Goal: Task Accomplishment & Management: Manage account settings

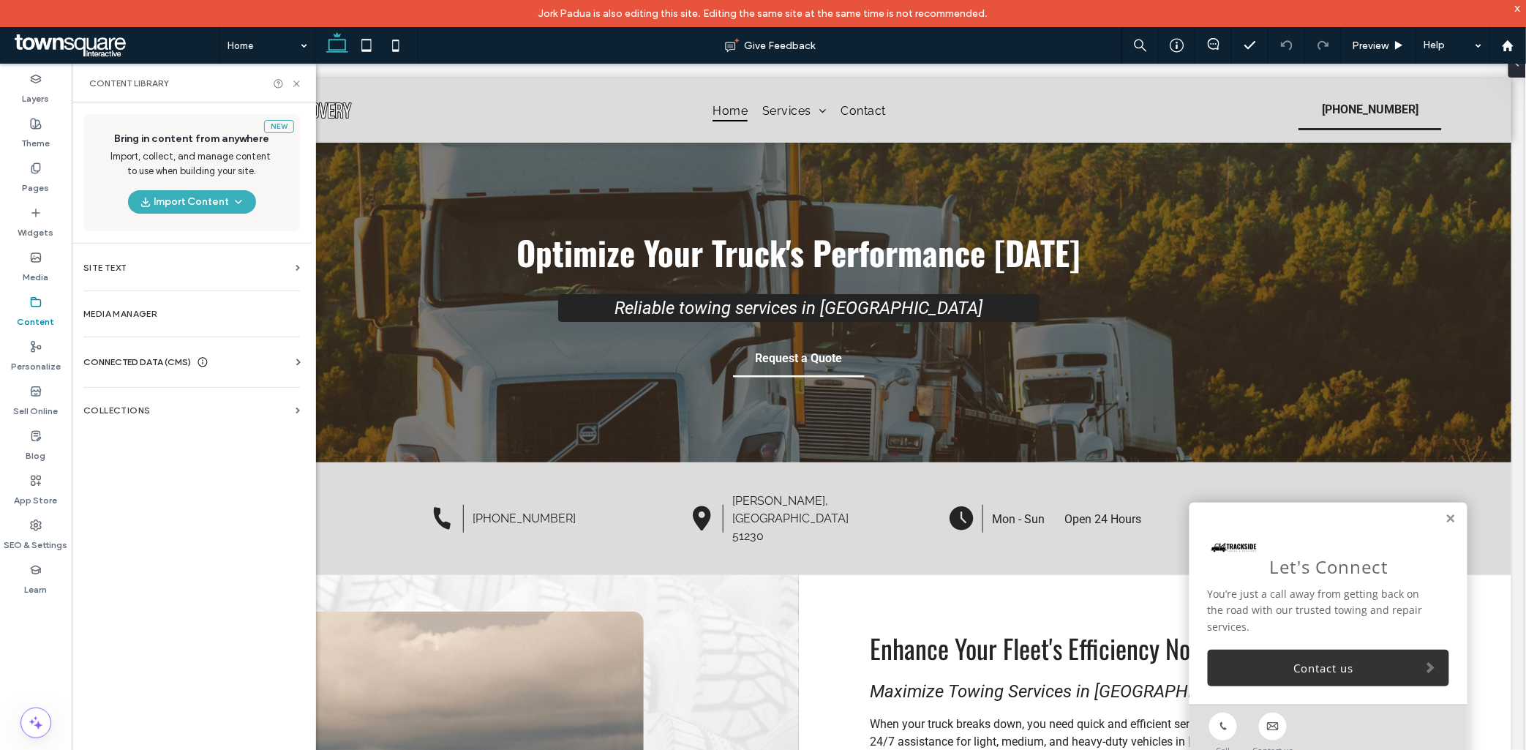
click at [186, 369] on div "Business Info Business Text Business Images Find and Replace" at bounding box center [194, 375] width 222 height 12
click at [185, 364] on span "CONNECTED DATA (CMS)" at bounding box center [137, 362] width 108 height 15
click at [162, 399] on label "Business Info" at bounding box center [194, 398] width 199 height 10
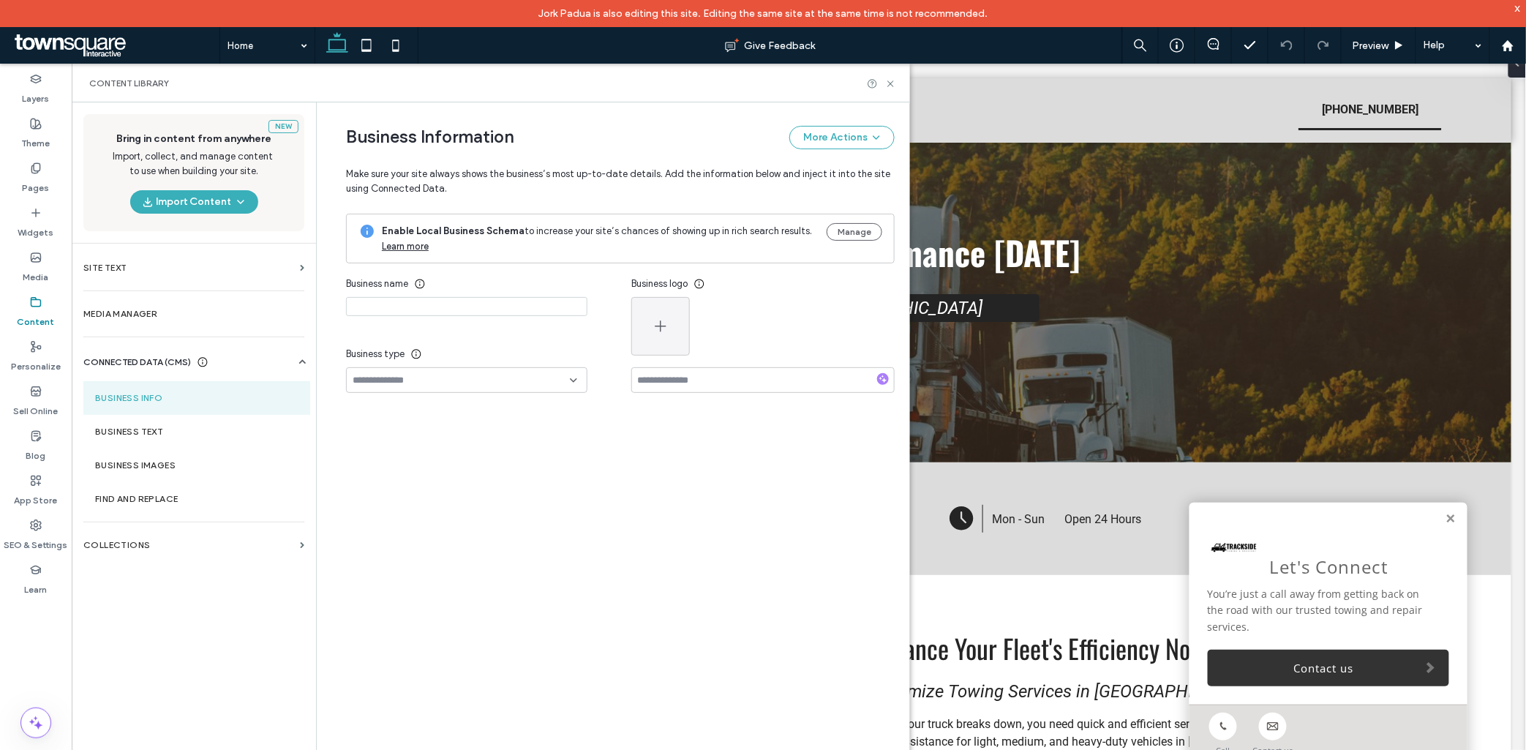
type input "**********"
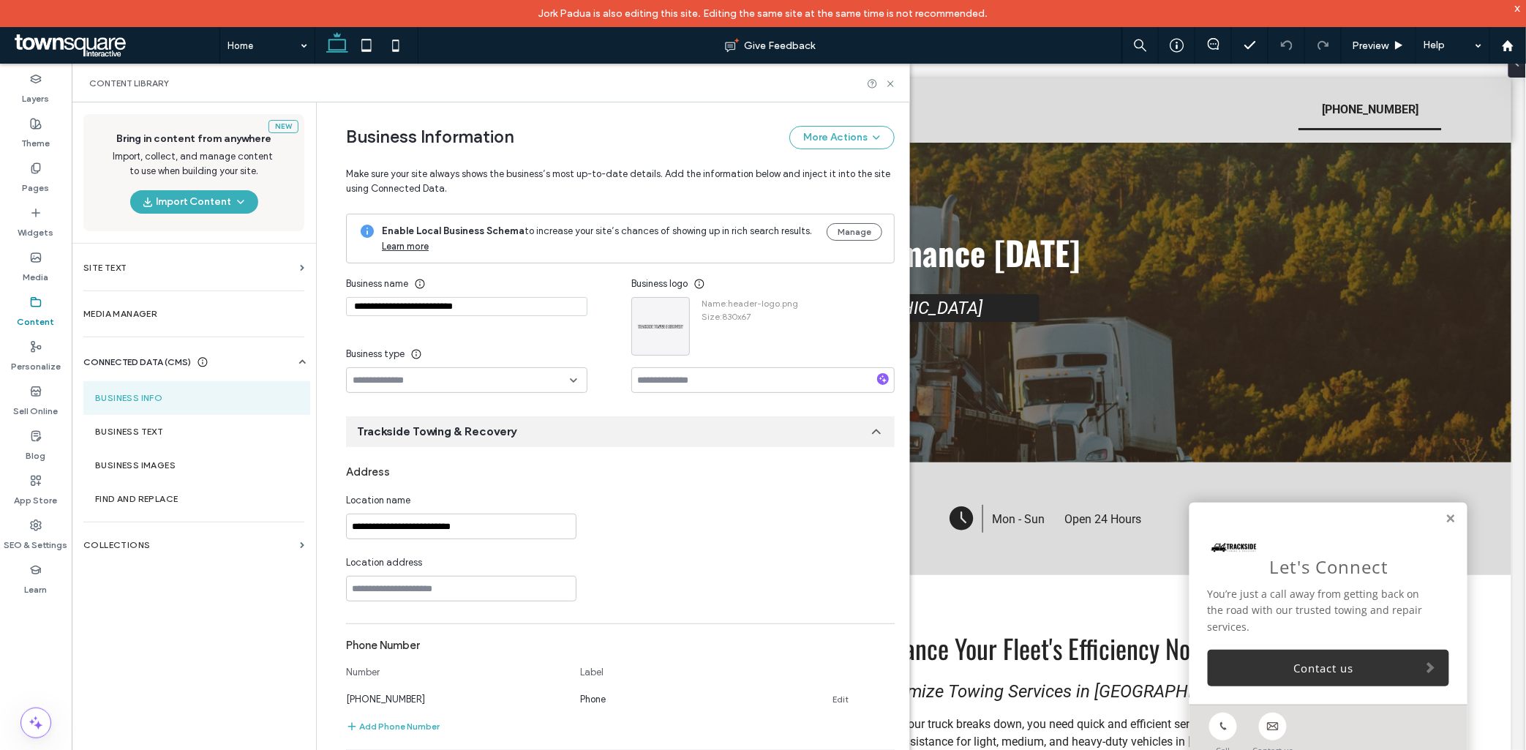
scroll to position [111, 0]
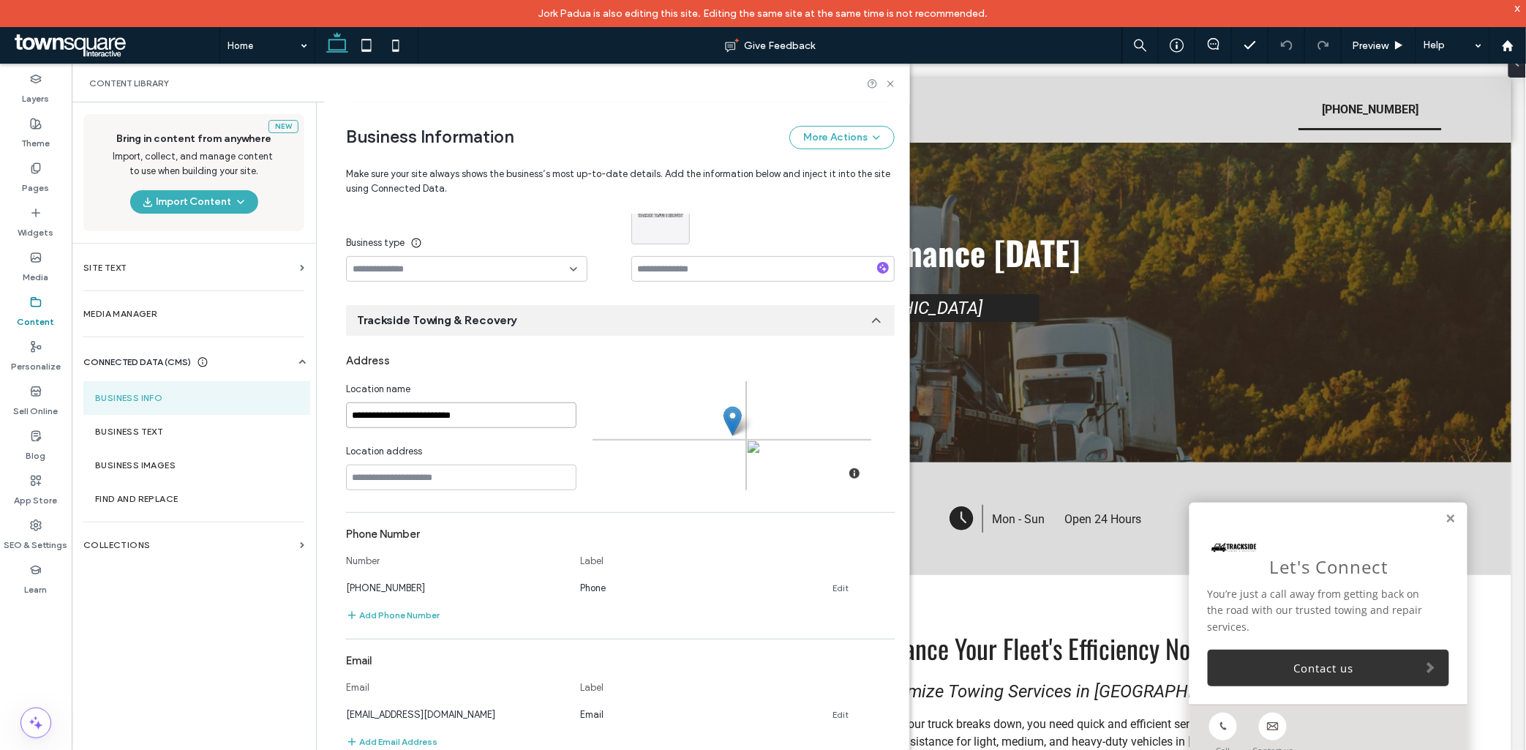
click at [505, 418] on input "**********" at bounding box center [461, 415] width 230 height 26
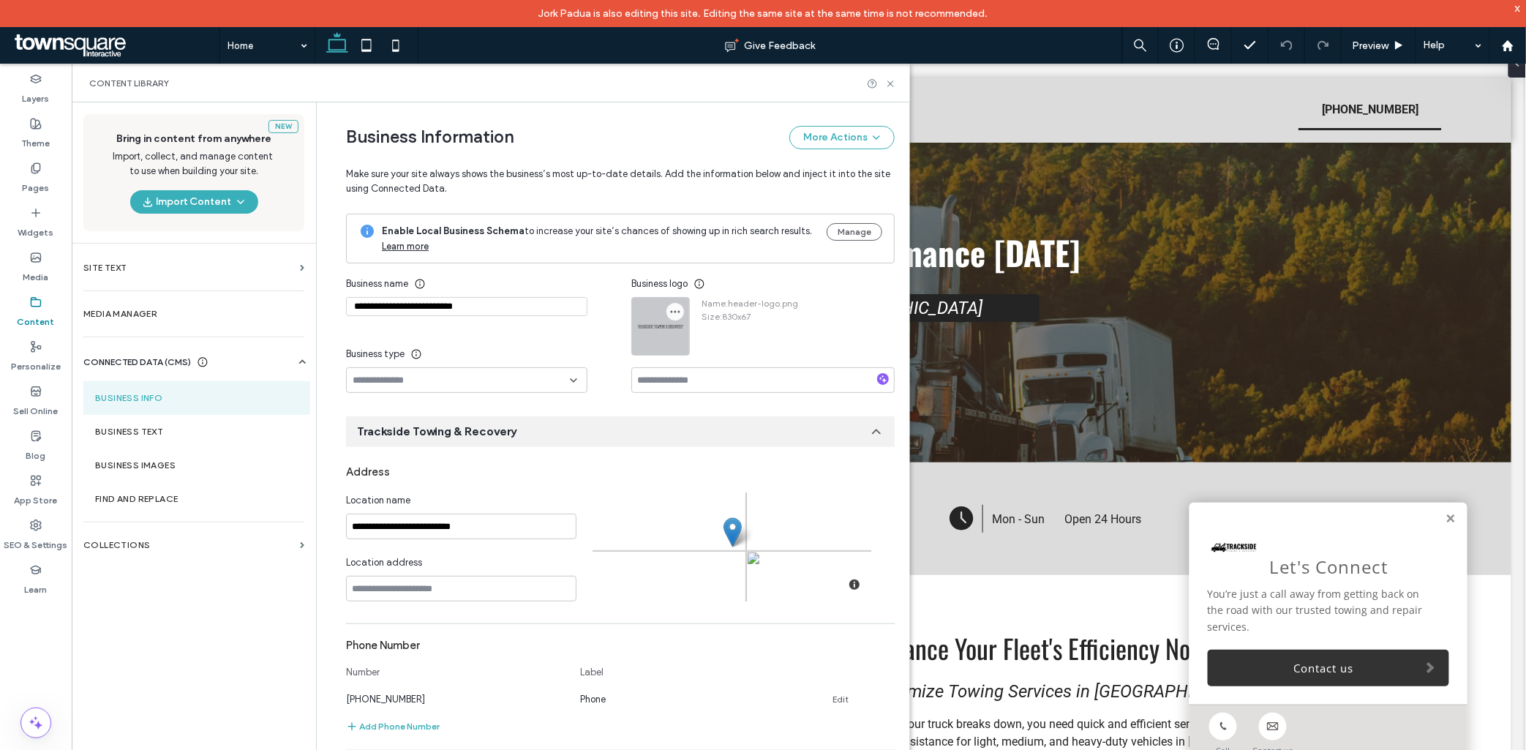
click at [669, 307] on icon "button" at bounding box center [675, 312] width 12 height 12
click at [691, 341] on span "Replace Image" at bounding box center [722, 347] width 65 height 15
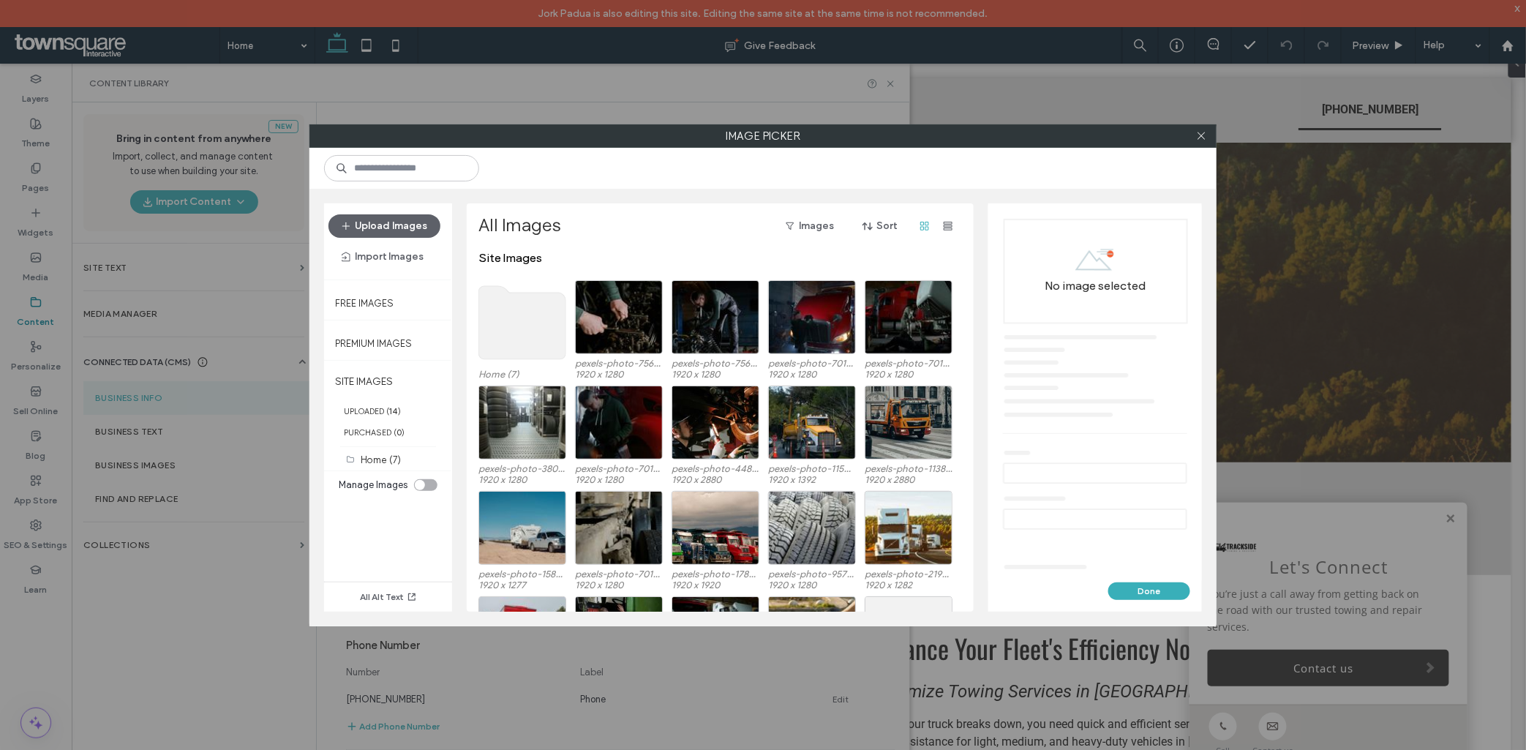
click at [527, 324] on use at bounding box center [522, 322] width 87 height 73
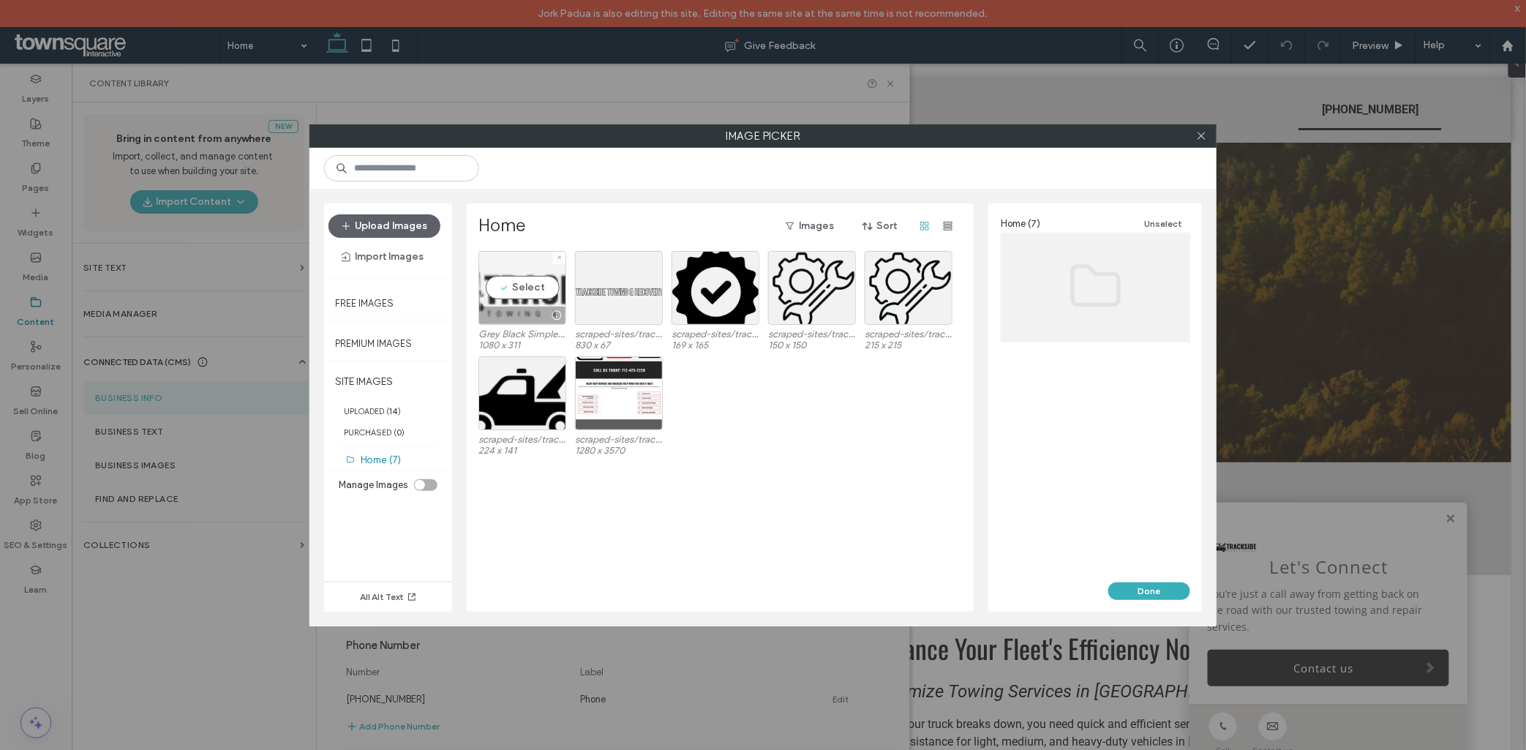
click at [543, 289] on div "Select" at bounding box center [522, 288] width 88 height 74
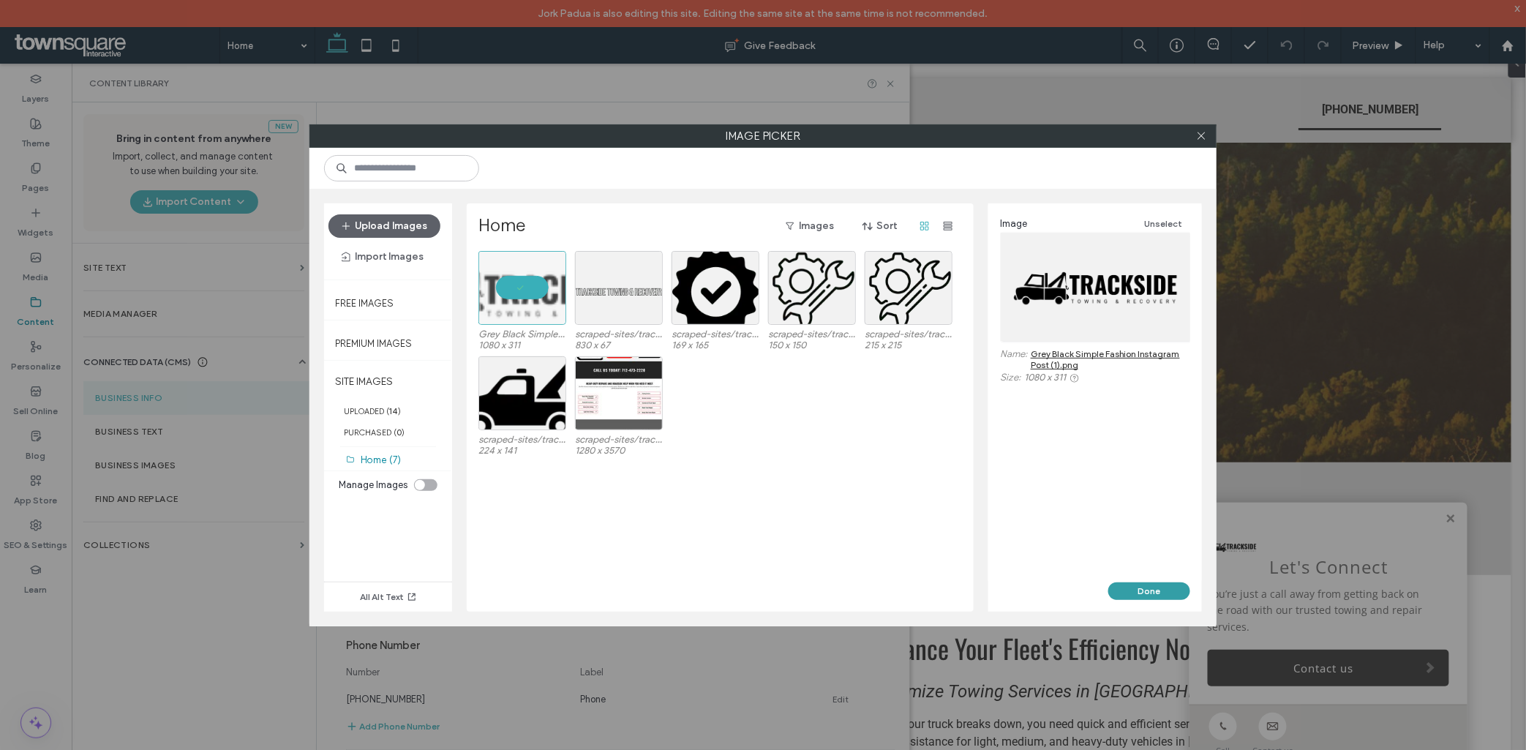
click at [1146, 595] on button "Done" at bounding box center [1149, 591] width 82 height 18
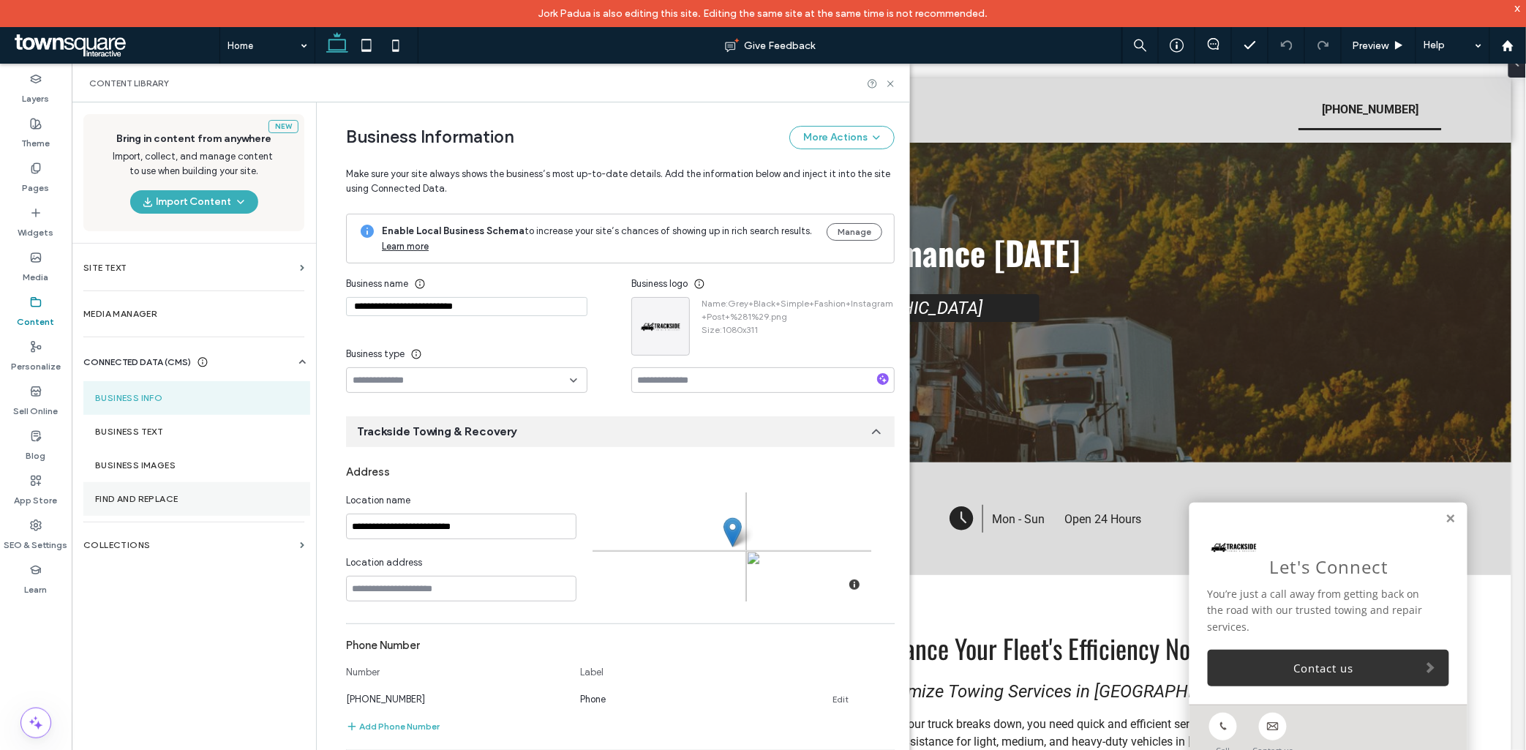
click at [26, 525] on div "SEO & Settings" at bounding box center [36, 535] width 72 height 45
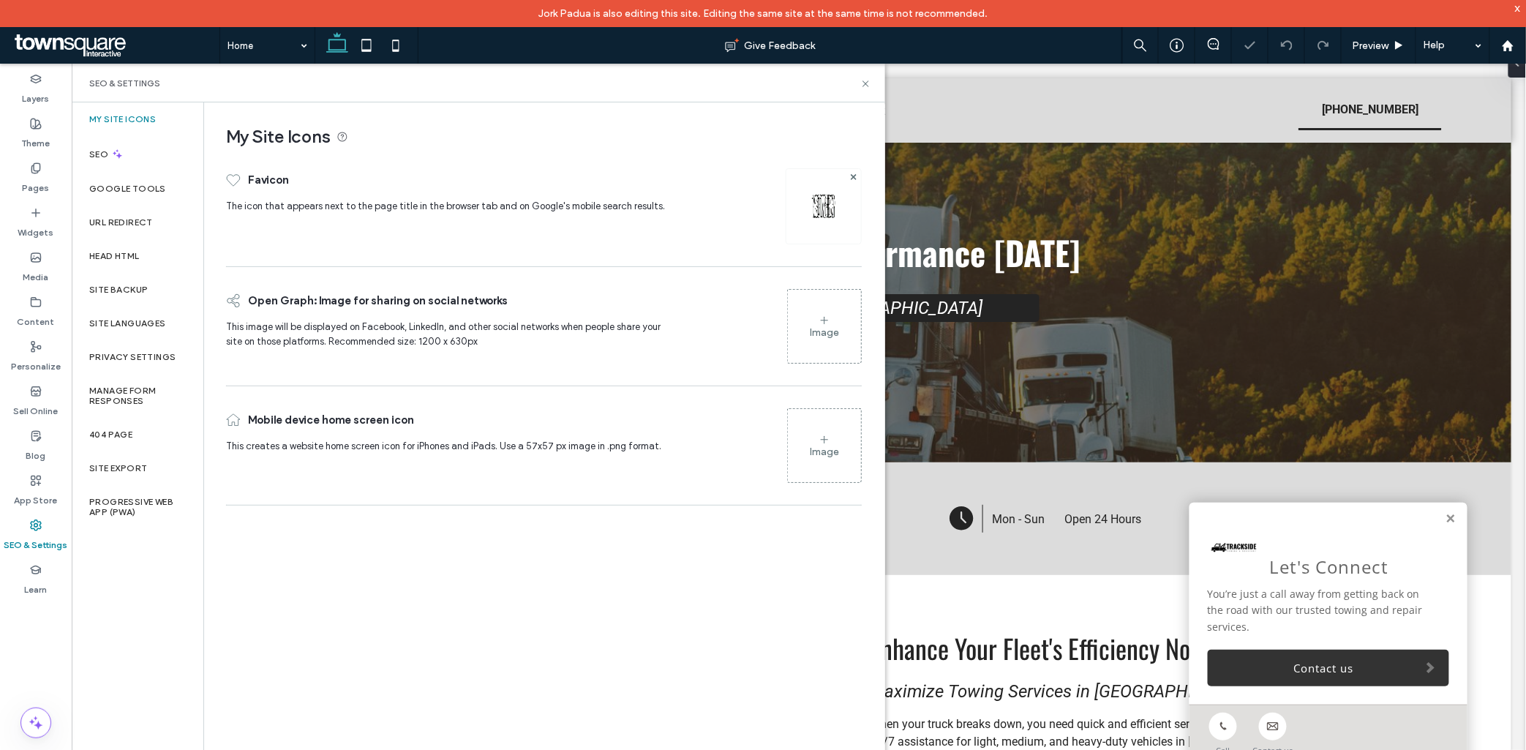
click at [847, 172] on div at bounding box center [853, 176] width 12 height 12
click at [849, 174] on div at bounding box center [853, 176] width 12 height 12
click at [847, 181] on div at bounding box center [853, 176] width 12 height 12
click at [854, 176] on use at bounding box center [853, 176] width 6 height 6
click at [821, 203] on icon at bounding box center [825, 200] width 12 height 12
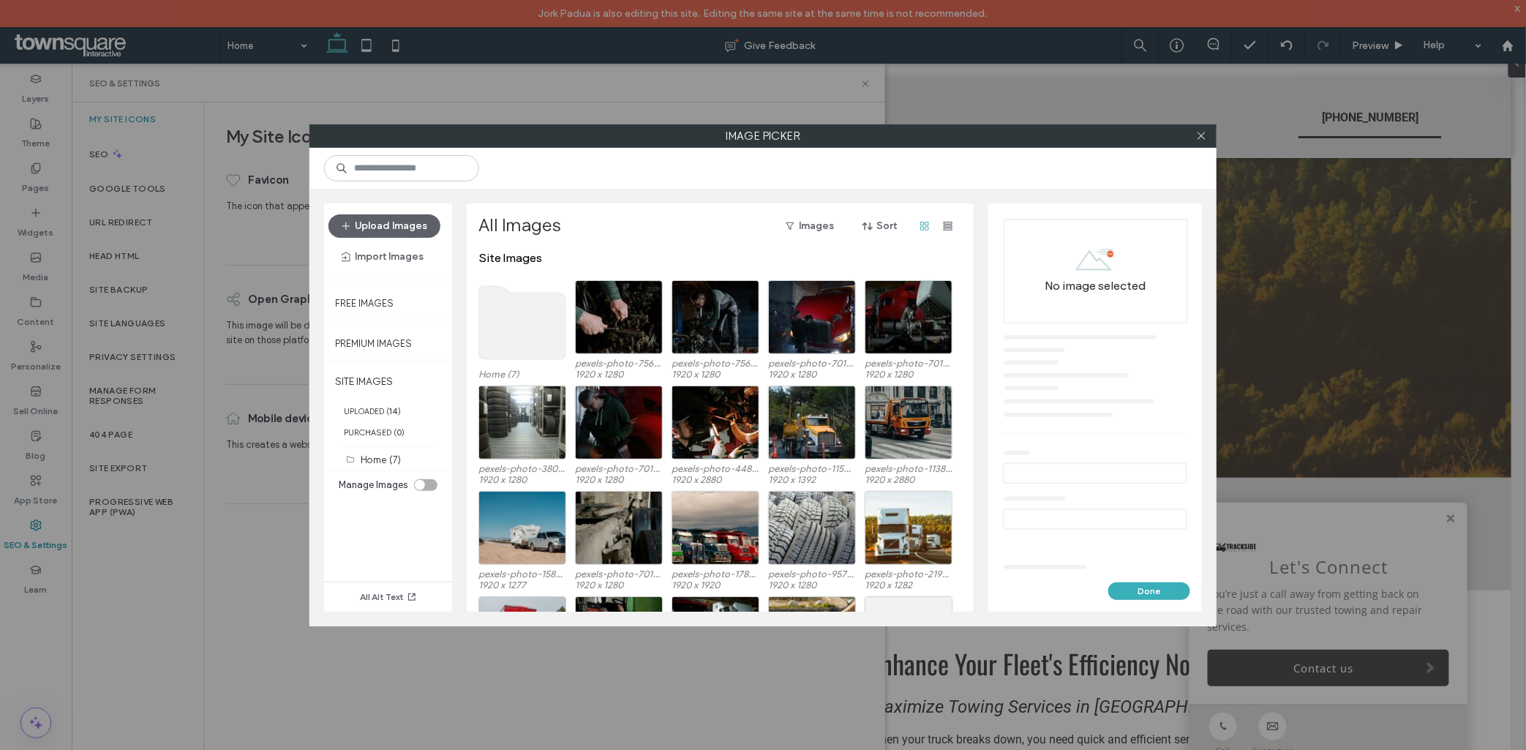
click at [522, 316] on use at bounding box center [522, 322] width 87 height 73
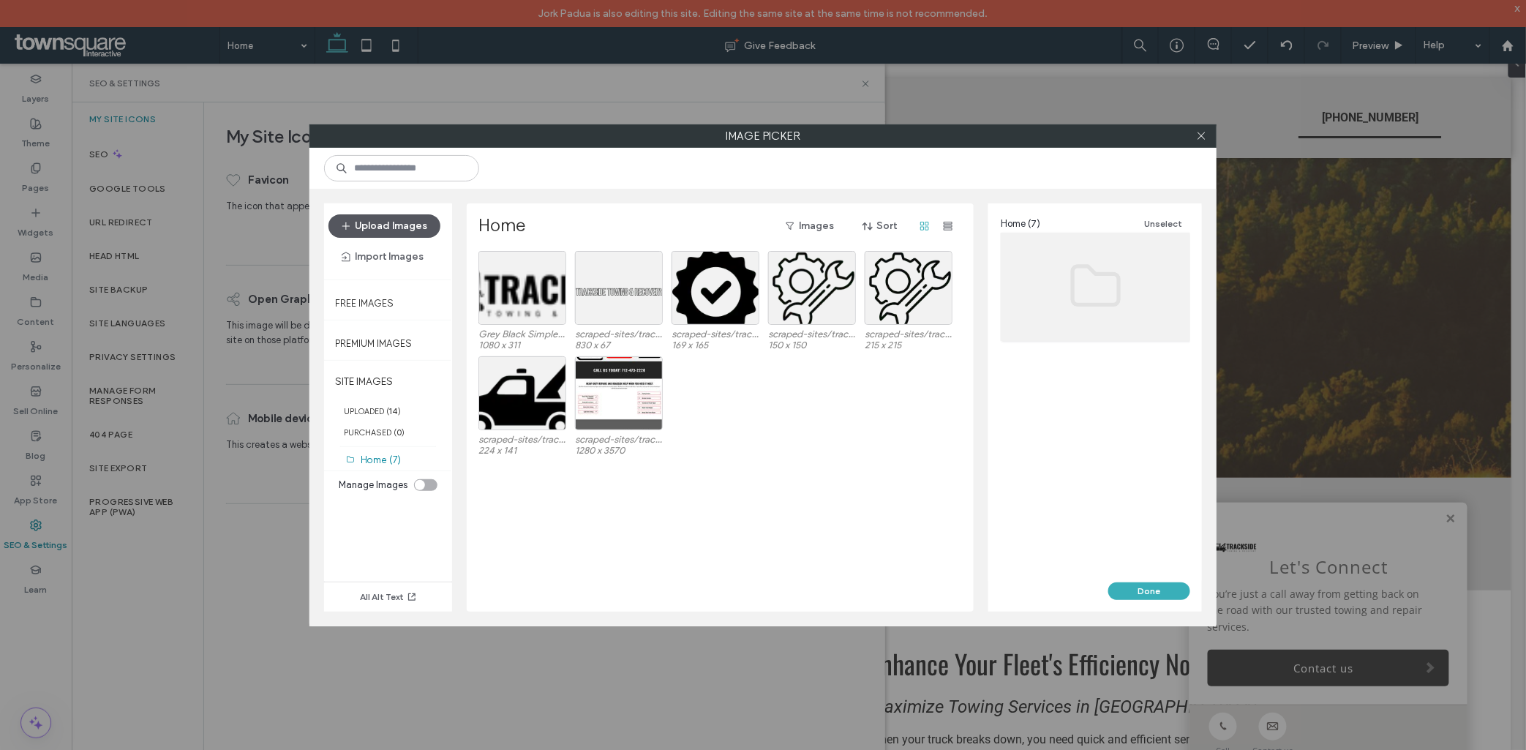
click at [399, 221] on button "Upload Images" at bounding box center [384, 225] width 112 height 23
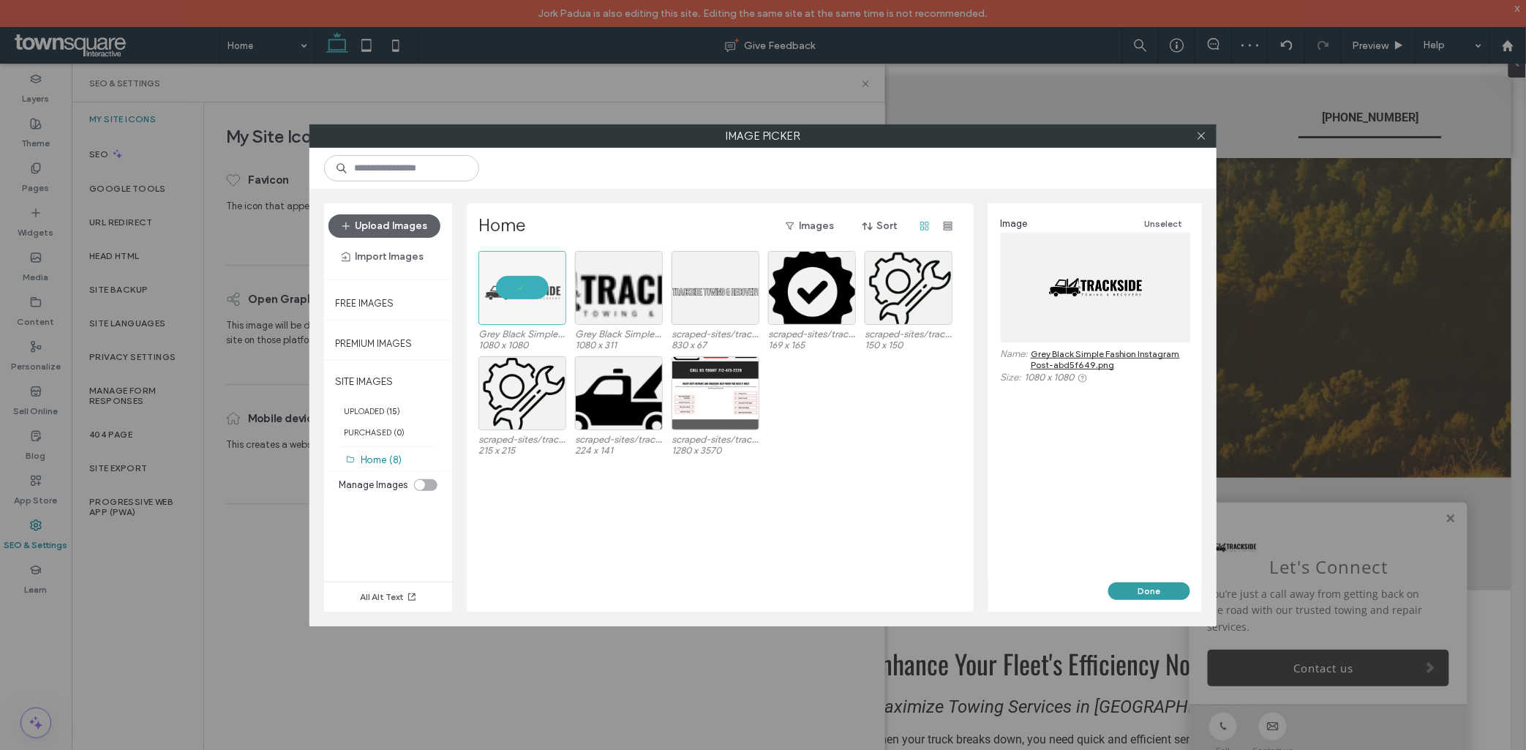
click at [1156, 591] on button "Done" at bounding box center [1149, 591] width 82 height 18
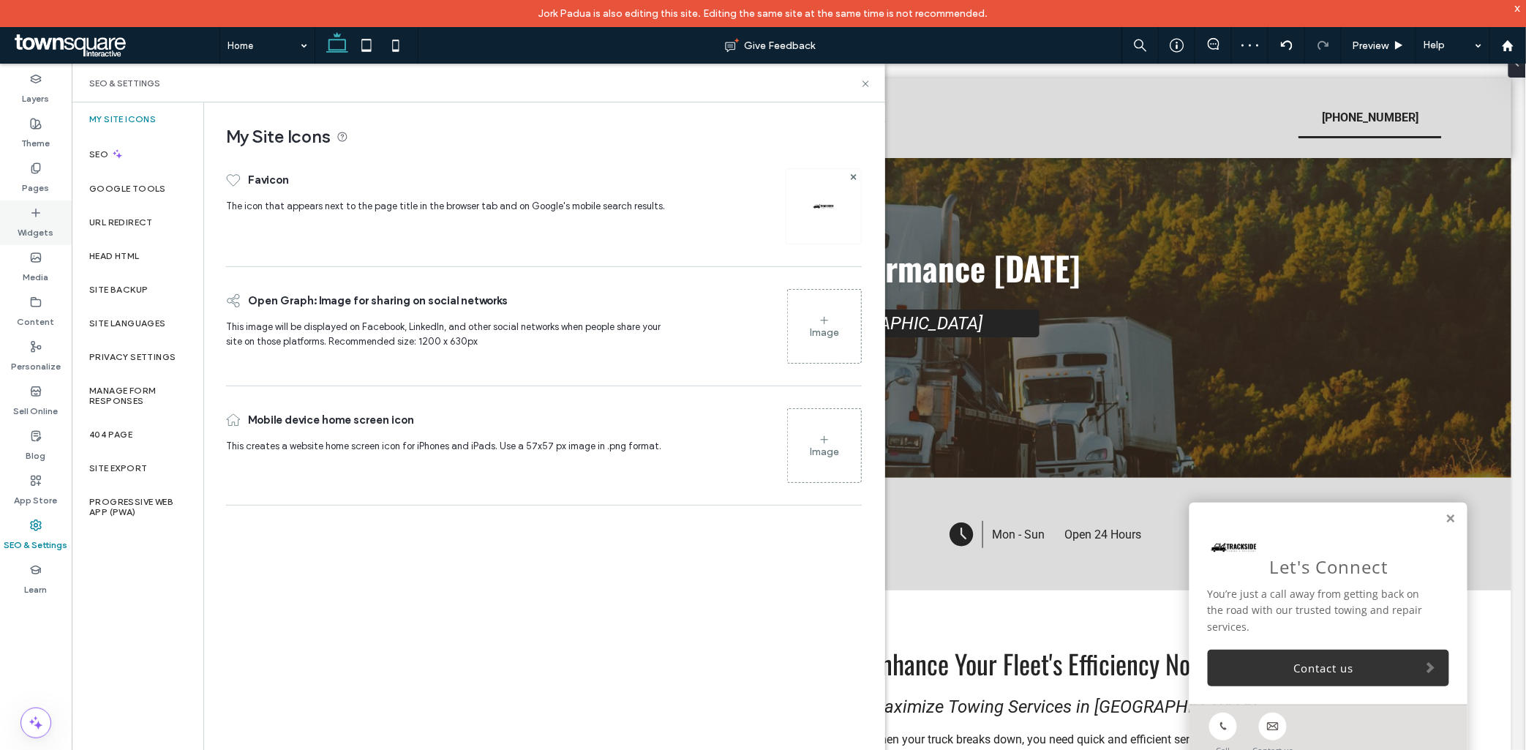
click at [50, 217] on div "Widgets" at bounding box center [36, 222] width 72 height 45
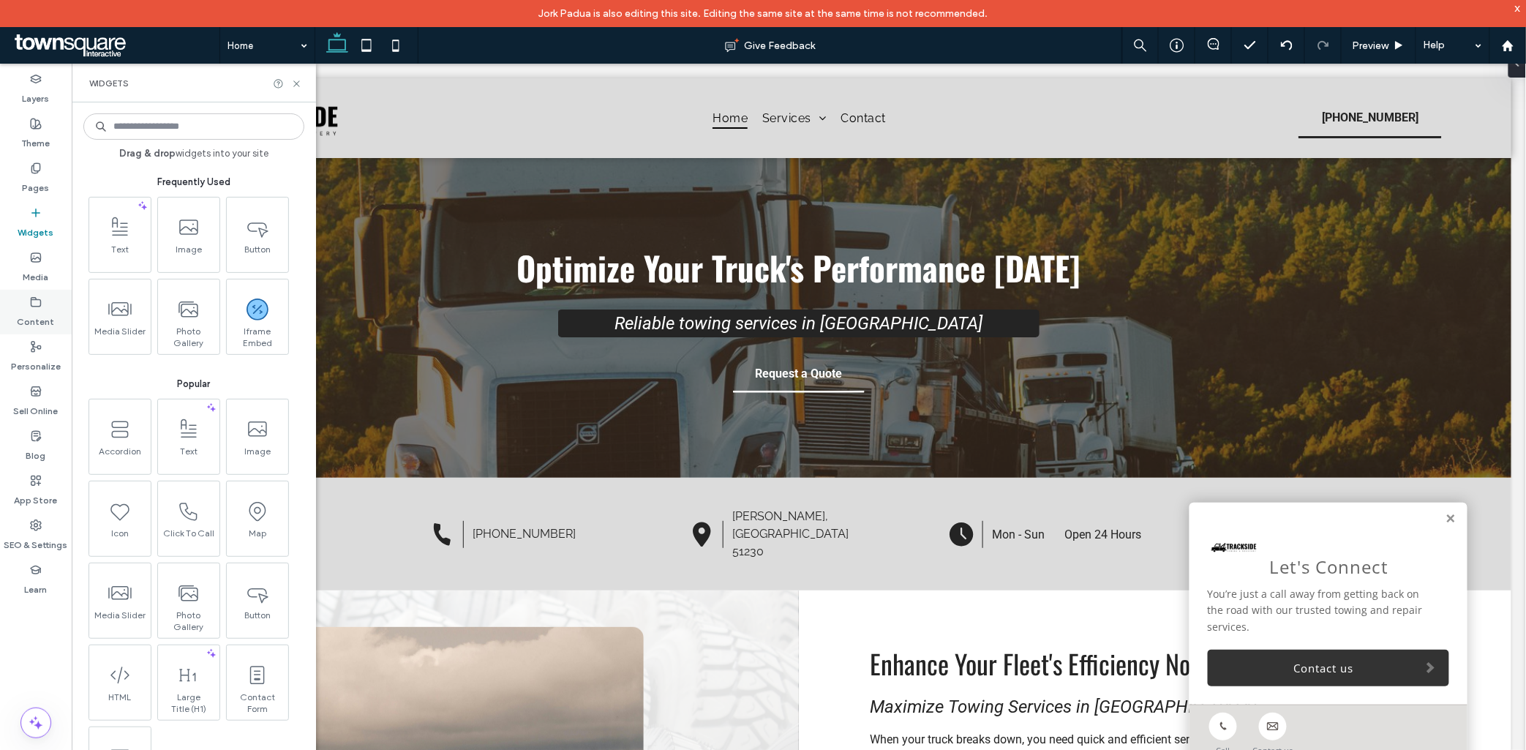
click at [44, 326] on label "Content" at bounding box center [36, 318] width 37 height 20
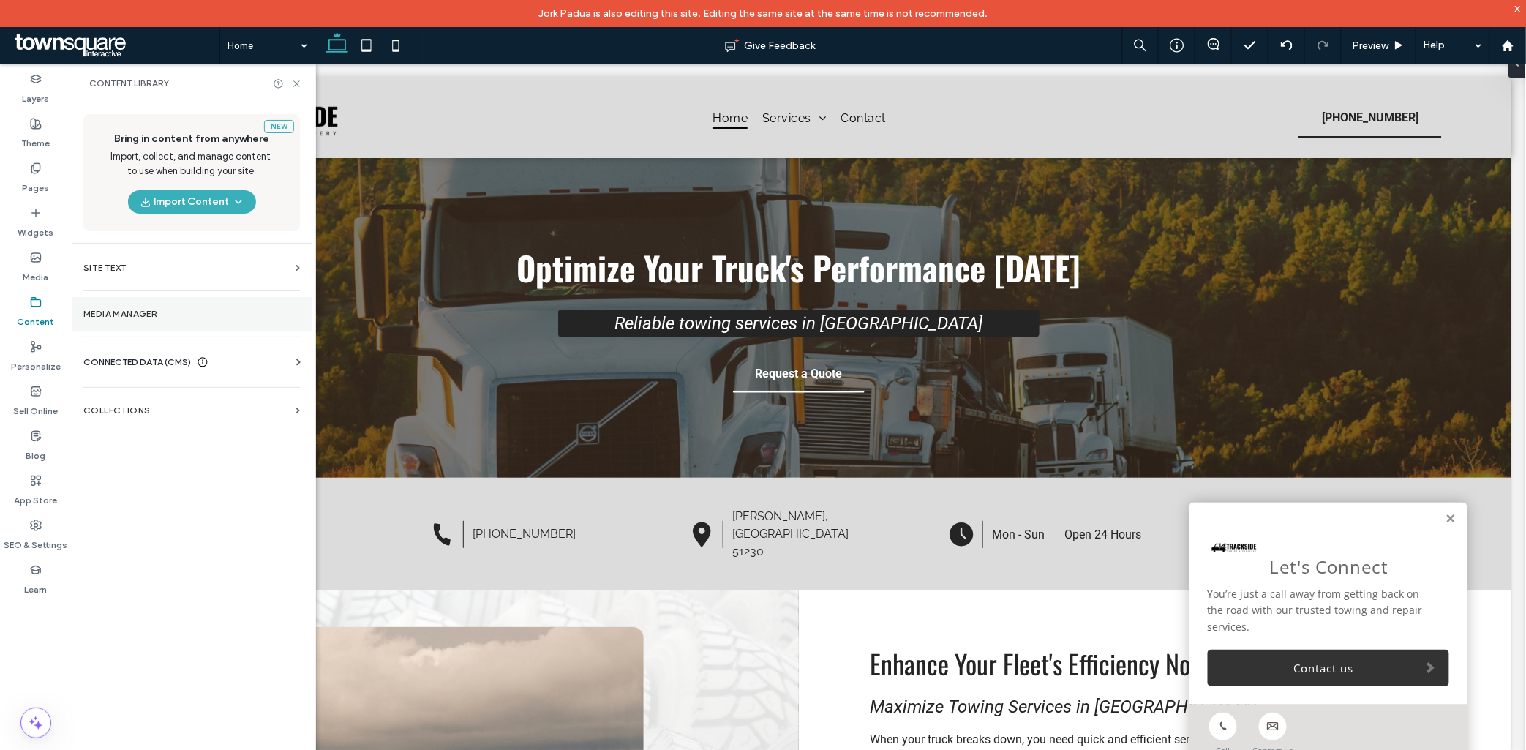
click at [121, 317] on label "Media Manager" at bounding box center [191, 314] width 217 height 10
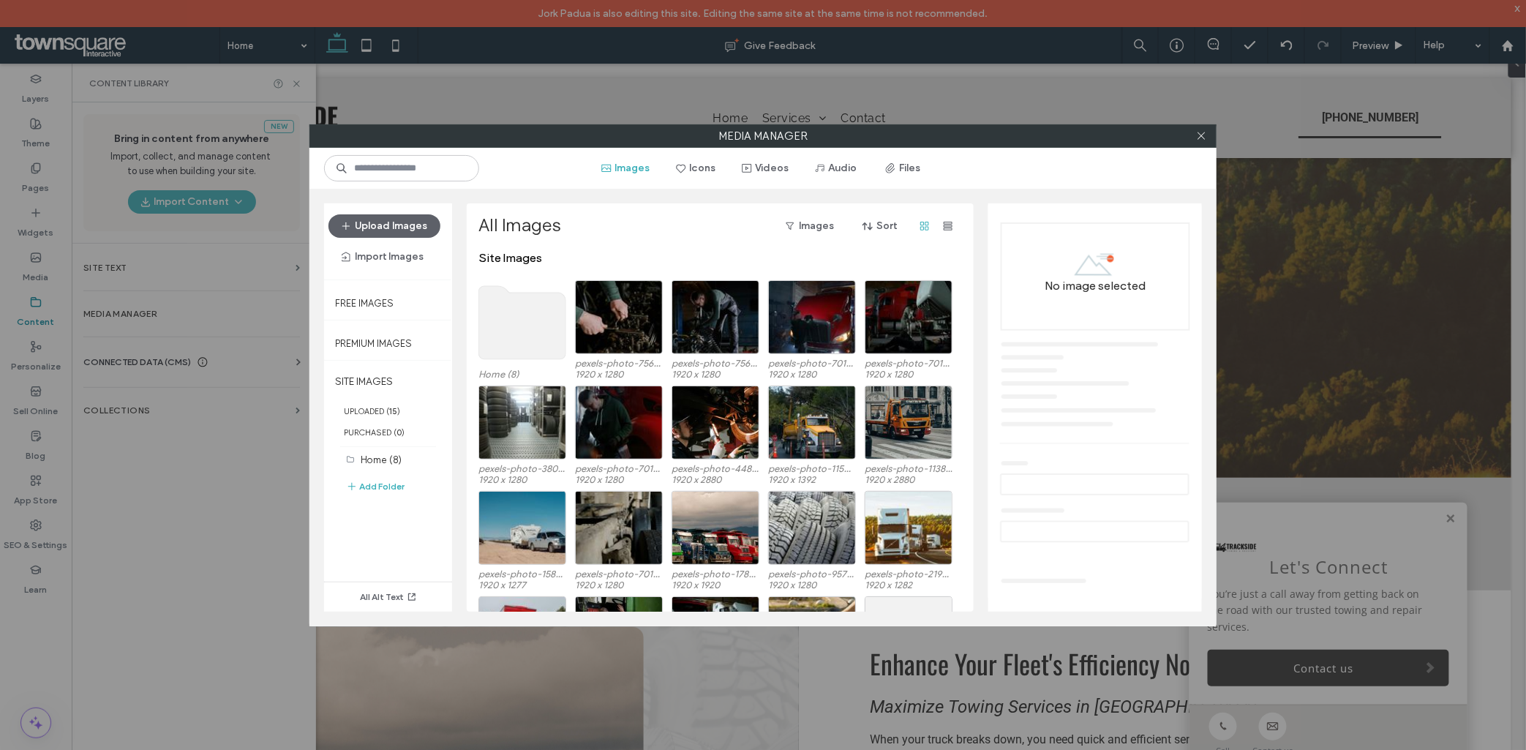
click at [138, 366] on div "Media Manager Images Icons Videos Audio Files Upload Images Import Images Free …" at bounding box center [763, 375] width 1526 height 750
click at [1192, 130] on div at bounding box center [1201, 136] width 22 height 22
click at [1195, 148] on div "Images Icons Videos Audio Files" at bounding box center [762, 168] width 907 height 41
click at [1200, 137] on use at bounding box center [1200, 135] width 7 height 7
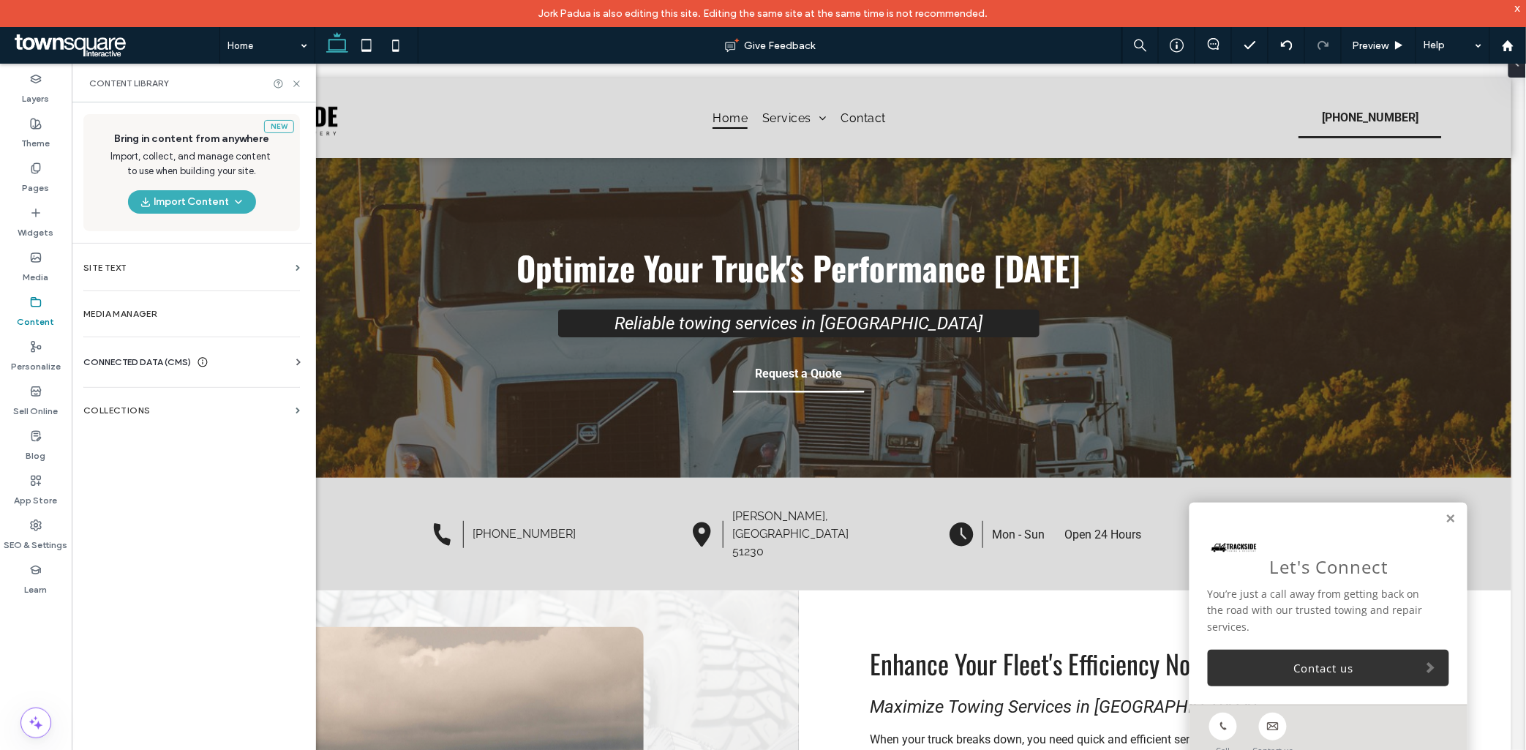
click at [208, 363] on use at bounding box center [203, 363] width 10 height 10
click at [187, 433] on label "Business Text" at bounding box center [194, 431] width 199 height 10
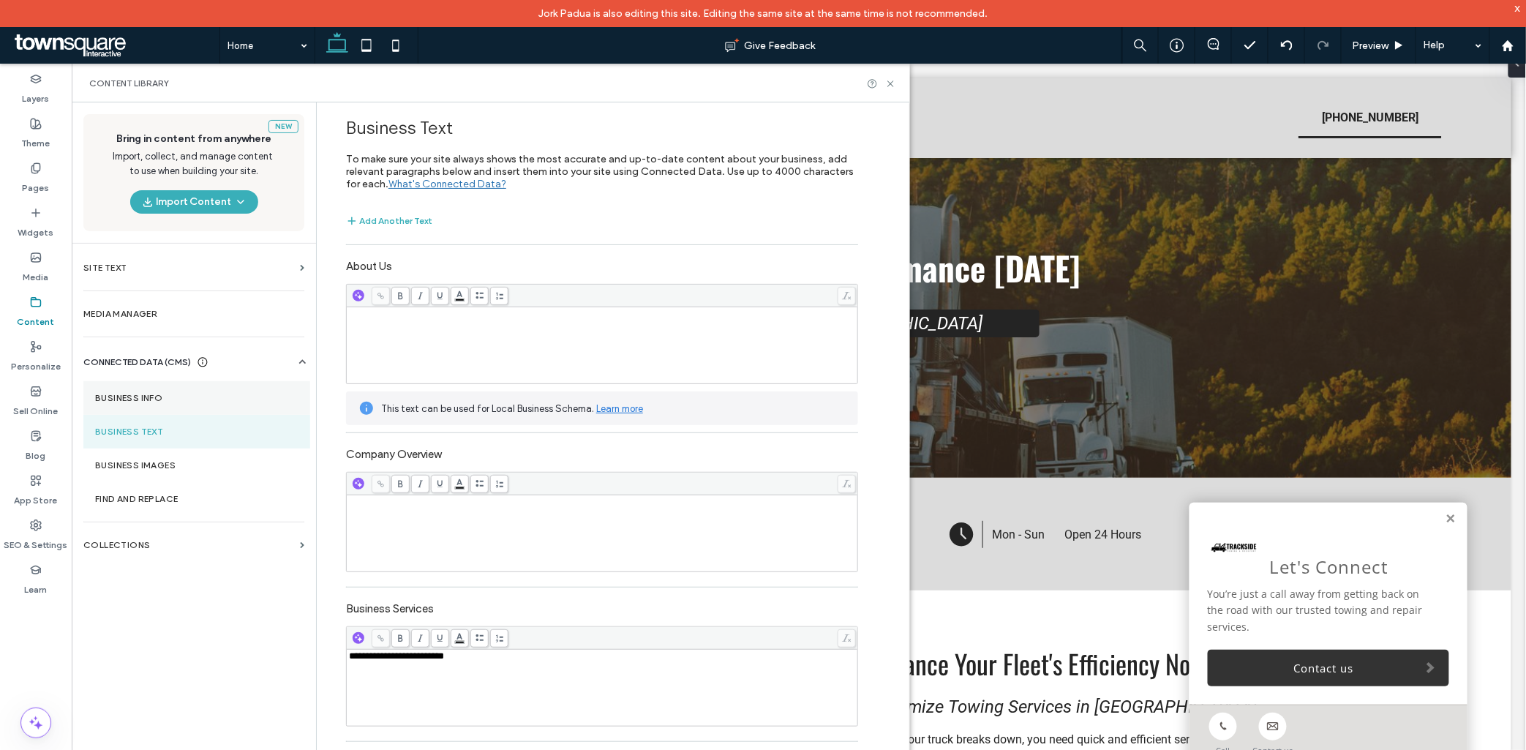
click at [171, 391] on section "Business Info" at bounding box center [196, 398] width 227 height 34
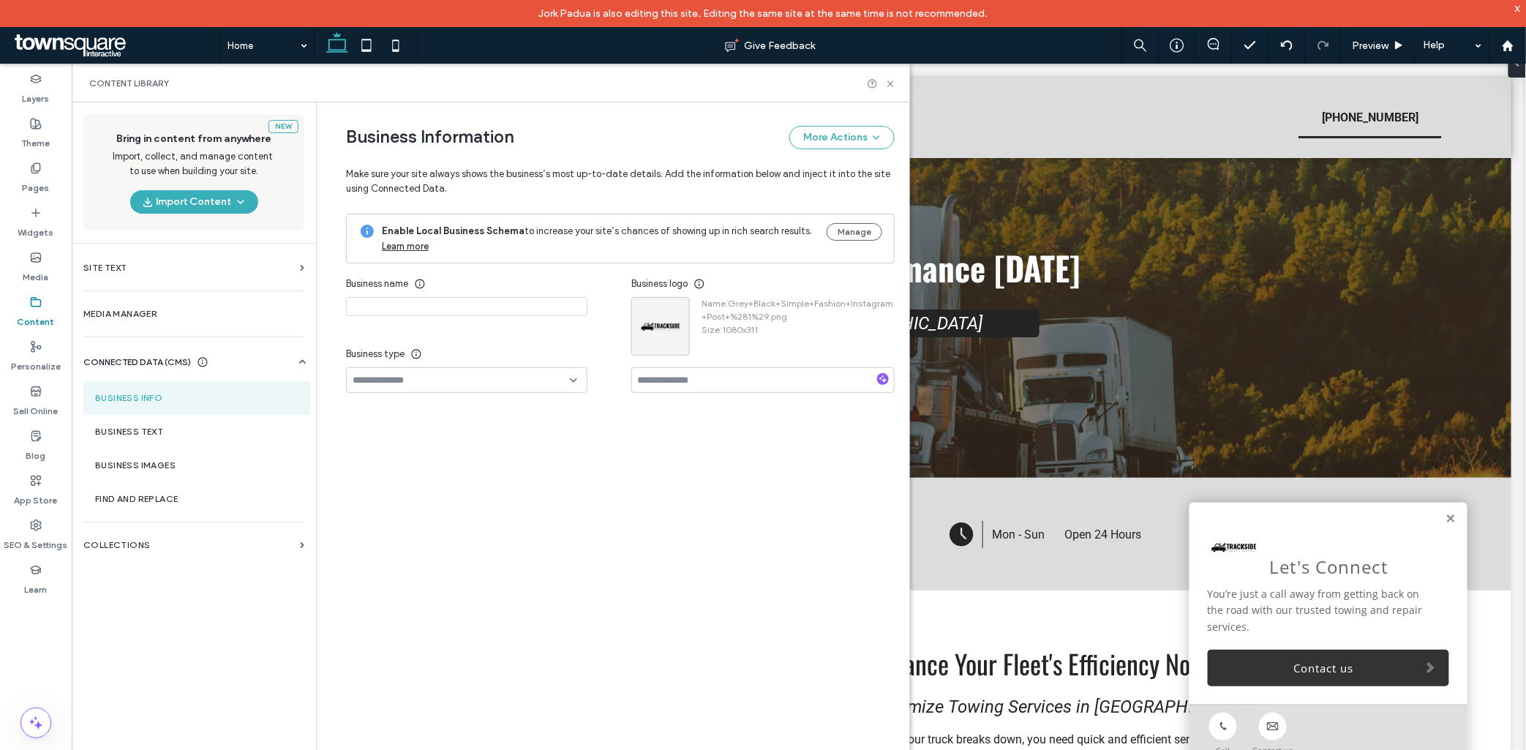
type input "**********"
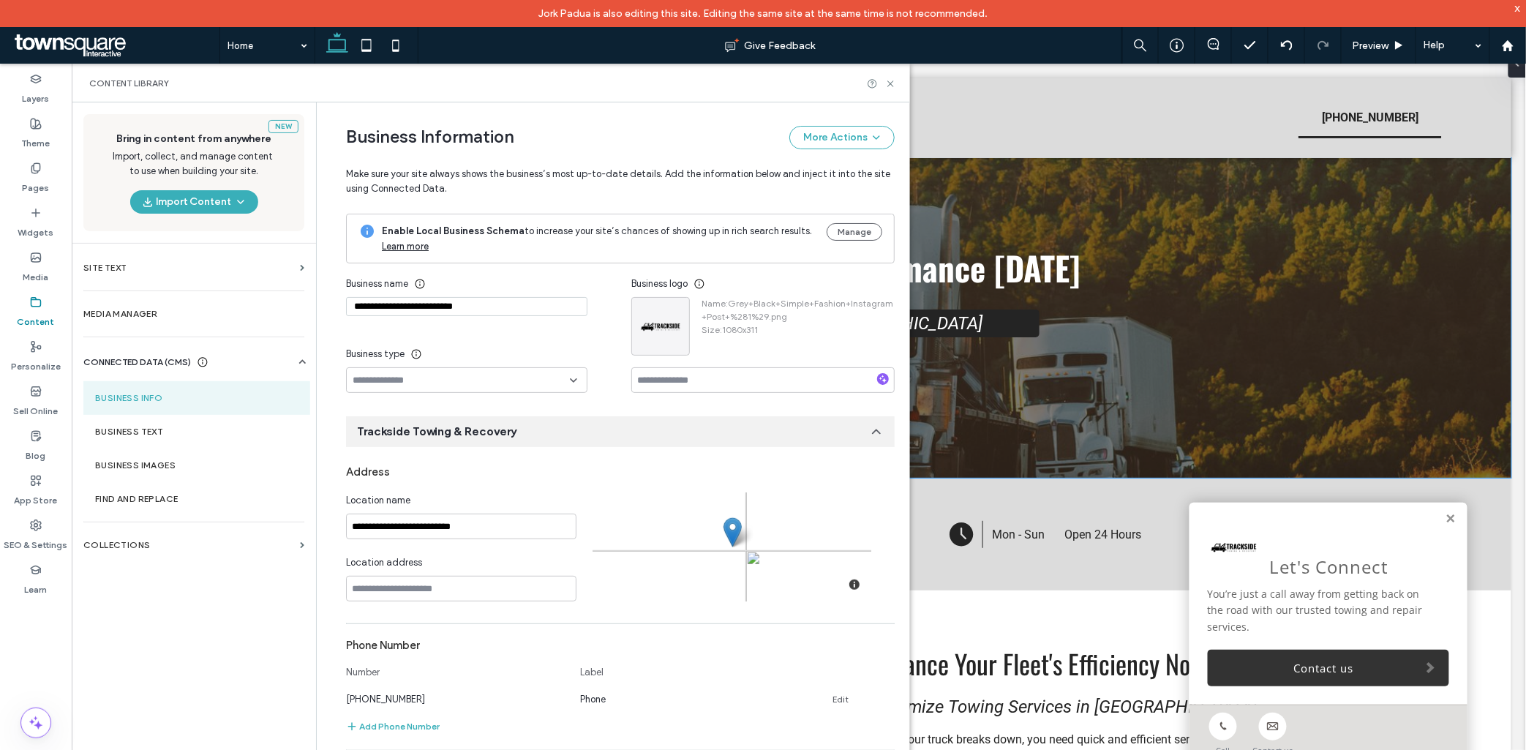
drag, startPoint x: 1342, startPoint y: 433, endPoint x: 1390, endPoint y: 496, distance: 78.9
click at [1342, 433] on div "Optimize Your Truck's Performance [DATE] Reliable towing services in [GEOGRAPHI…" at bounding box center [798, 317] width 1425 height 320
